Goal: Entertainment & Leisure: Consume media (video, audio)

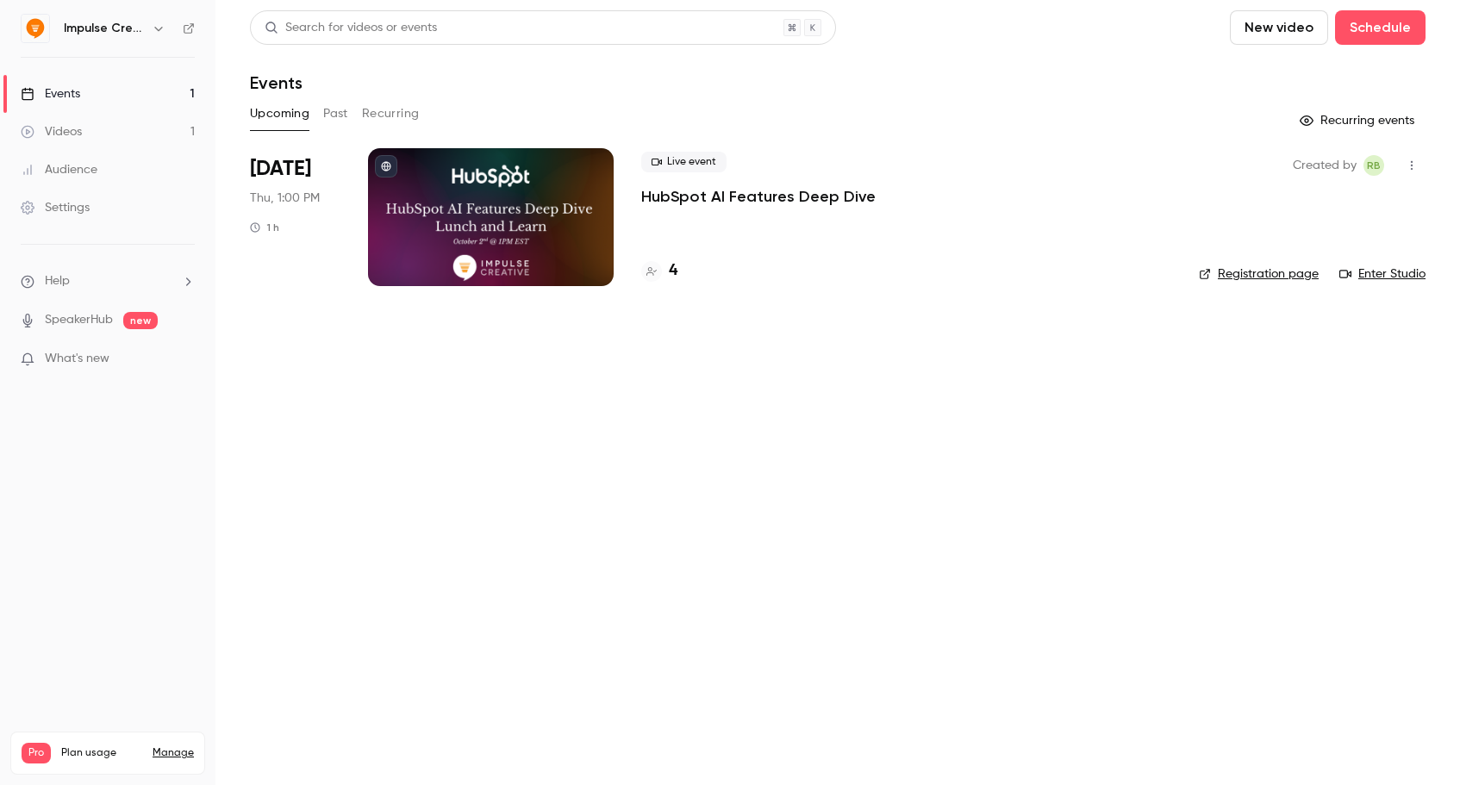
click at [115, 132] on link "Videos 1" at bounding box center [107, 132] width 215 height 38
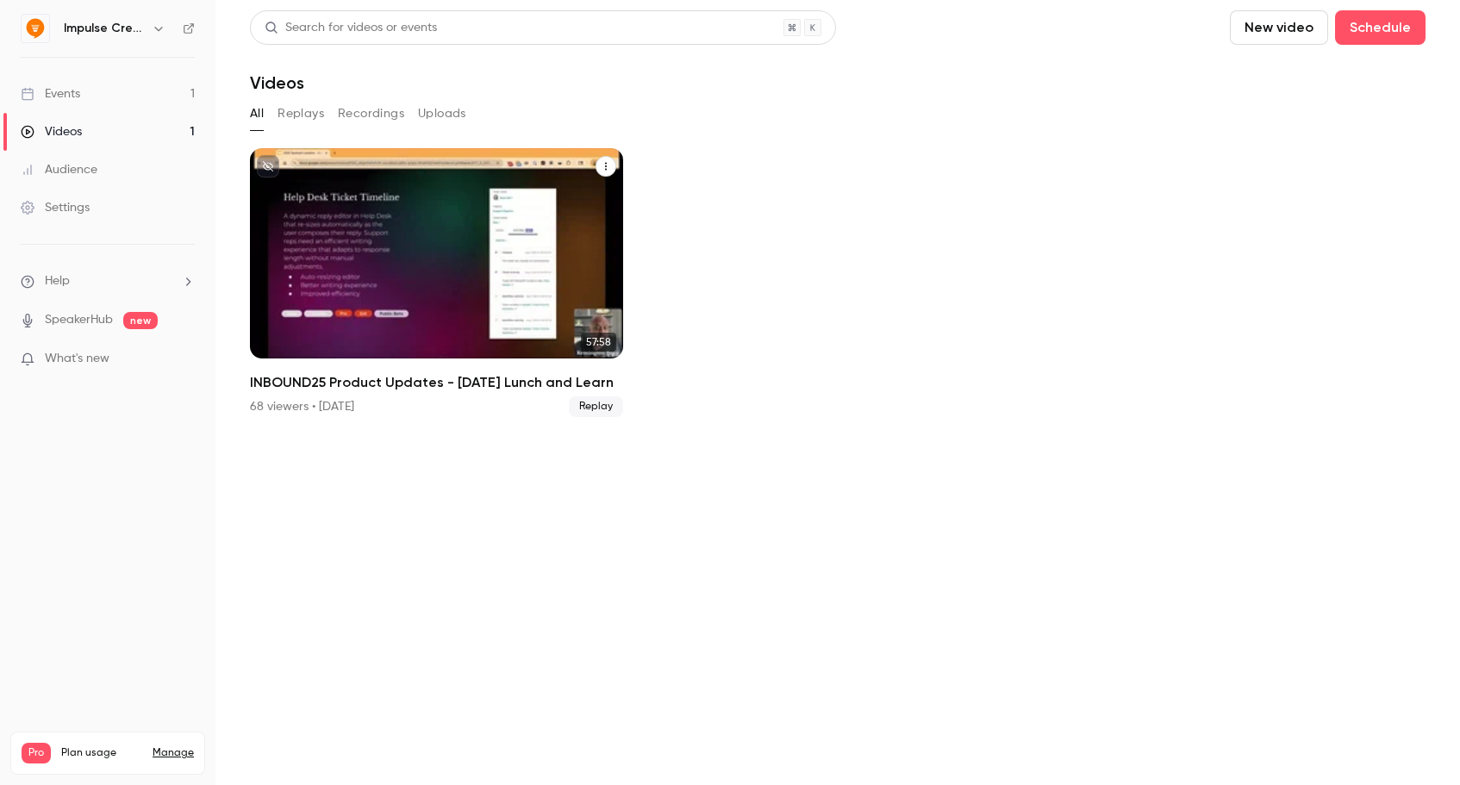
click at [346, 239] on div "INBOUND25 Product Updates - Friday Lunch and Learn" at bounding box center [436, 253] width 373 height 210
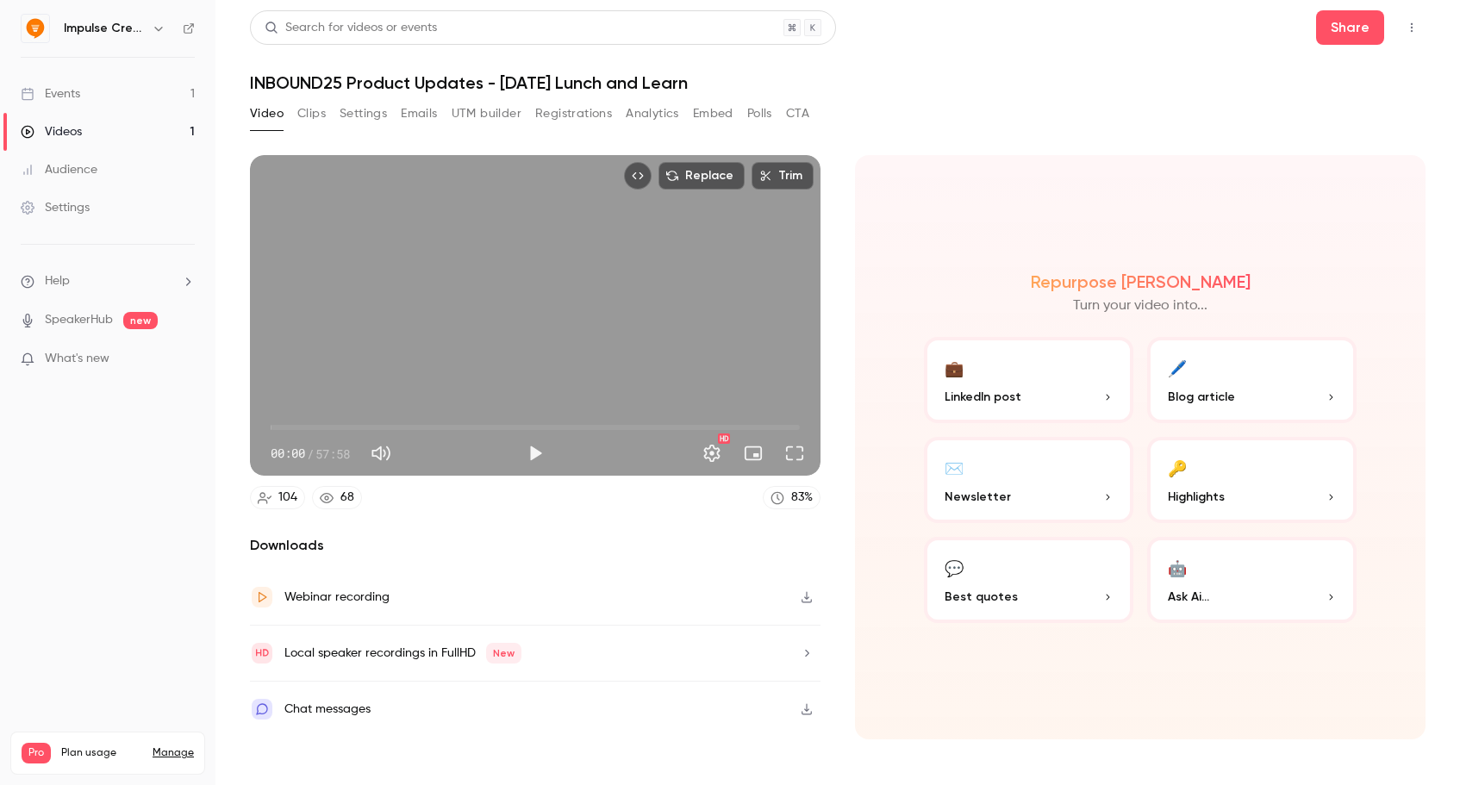
click at [552, 365] on div "Replace Trim 00:00 00:00 / 57:58 HD" at bounding box center [535, 315] width 571 height 321
click at [295, 425] on span "02:38" at bounding box center [535, 428] width 529 height 28
click at [269, 424] on div "02:39 02:39 / 57:58 HD" at bounding box center [535, 439] width 571 height 72
click at [544, 453] on button "Pause" at bounding box center [535, 453] width 34 height 34
click at [876, 497] on div "Repurpose Ai Turn your video into... 💼 LinkedIn post 🖊️ Blog article ✉️ Newslet…" at bounding box center [1140, 447] width 571 height 584
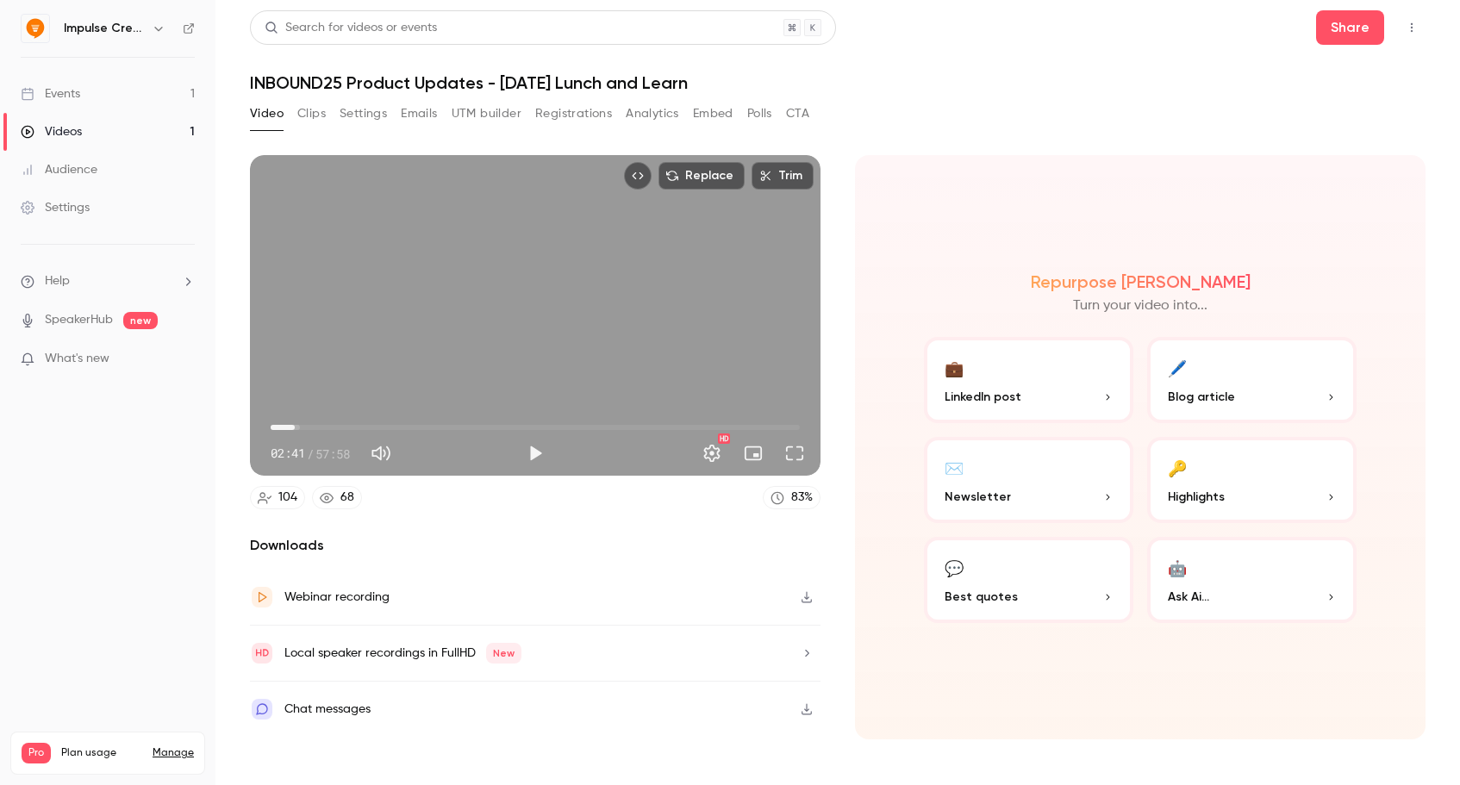
click at [839, 560] on section "Replace Trim 02:41 02:41 / 57:58 HD 104 68 83 % Downloads Webinar recording Loc…" at bounding box center [838, 448] width 1176 height 587
click at [1013, 78] on h1 "INBOUND25 Product Updates - [DATE] Lunch and Learn" at bounding box center [838, 82] width 1176 height 21
click at [1036, 46] on header "Search for videos or events Share INBOUND25 Product Updates - [DATE] Lunch and …" at bounding box center [838, 51] width 1176 height 83
type input "*****"
